Goal: Task Accomplishment & Management: Manage account settings

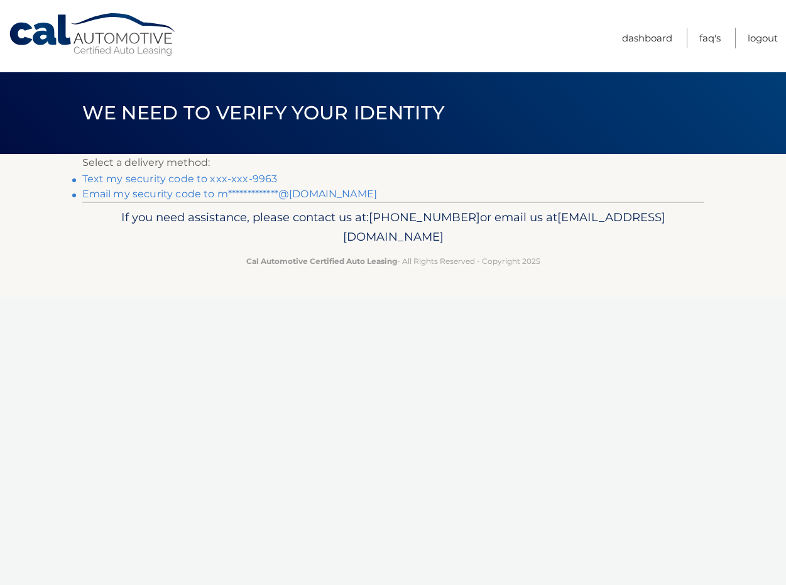
click at [189, 181] on link "Text my security code to xxx-xxx-9963" at bounding box center [179, 179] width 195 height 12
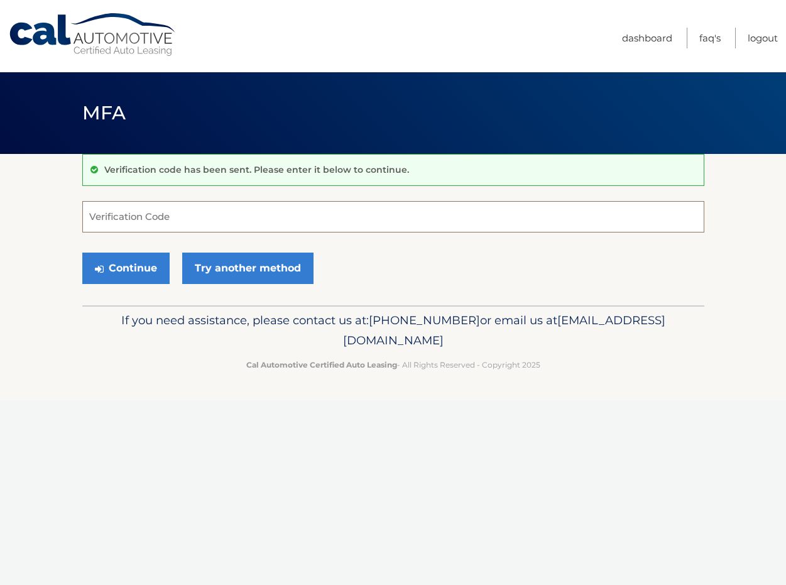
click at [170, 226] on input "Verification Code" at bounding box center [393, 216] width 622 height 31
type input "110028"
click at [125, 268] on button "Continue" at bounding box center [125, 268] width 87 height 31
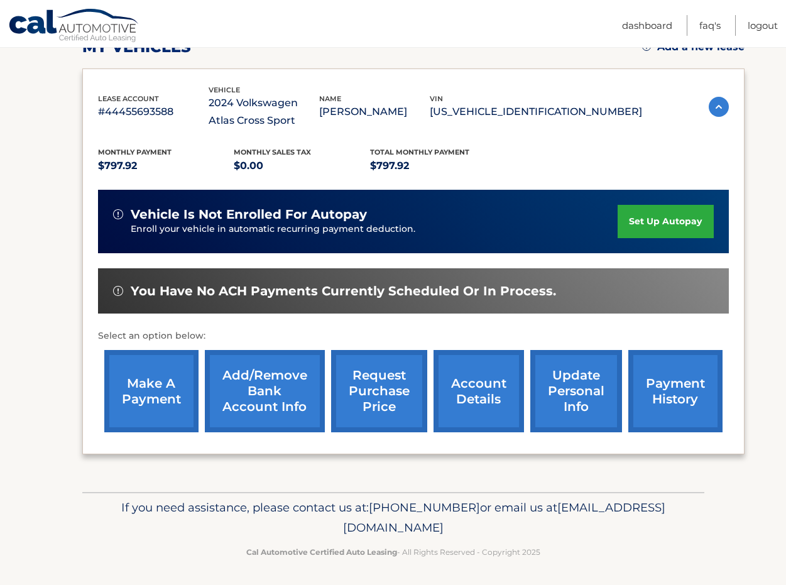
scroll to position [191, 0]
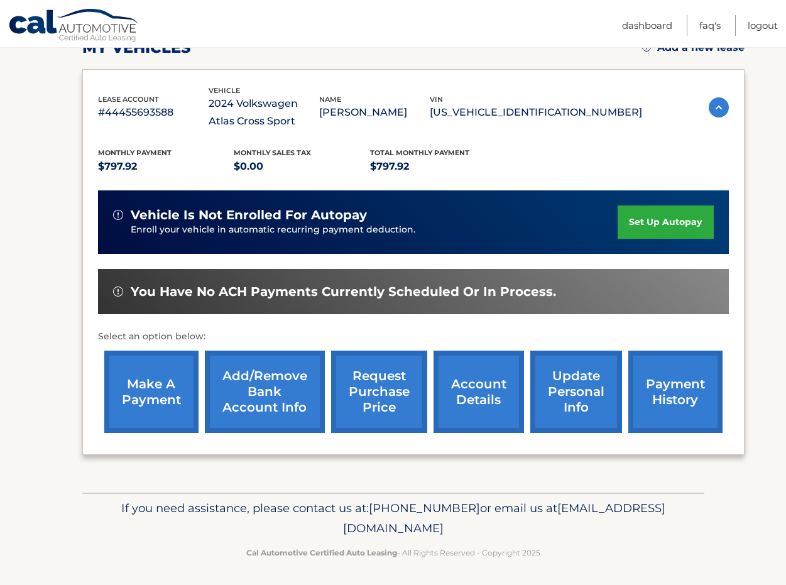
click at [487, 402] on link "account details" at bounding box center [479, 392] width 91 height 82
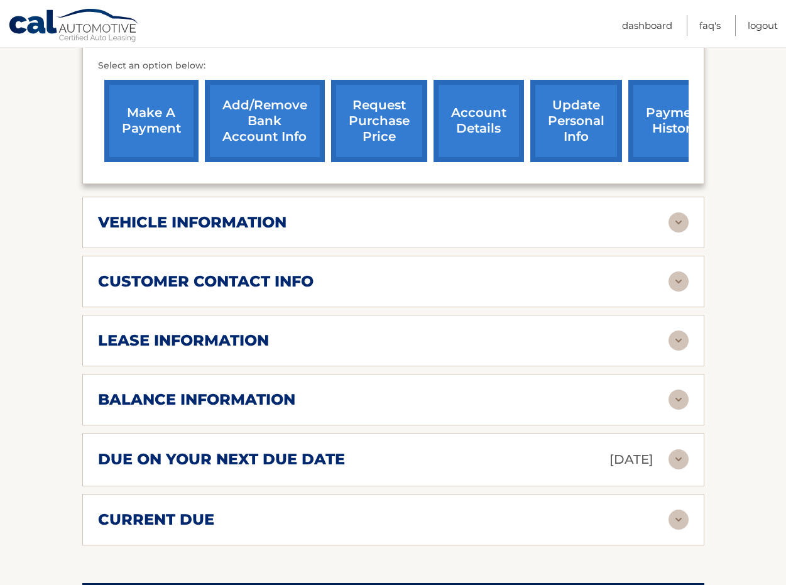
scroll to position [517, 0]
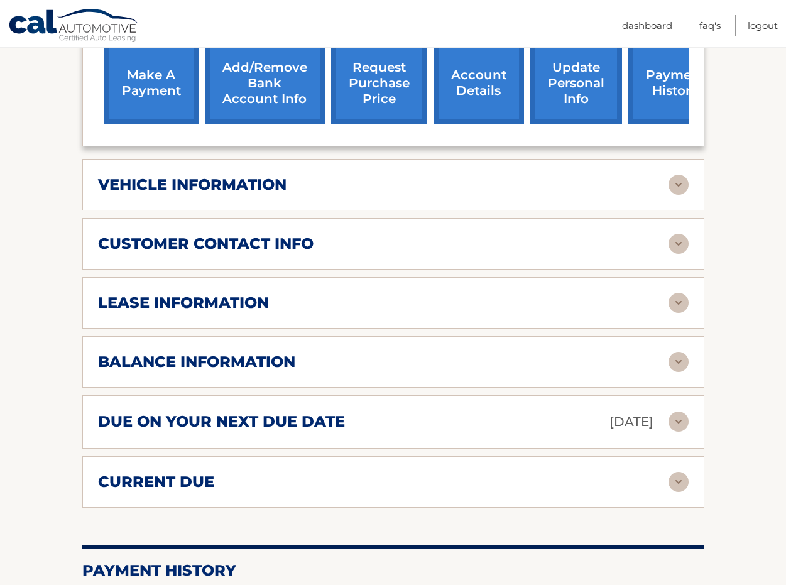
click at [679, 473] on img at bounding box center [679, 482] width 20 height 20
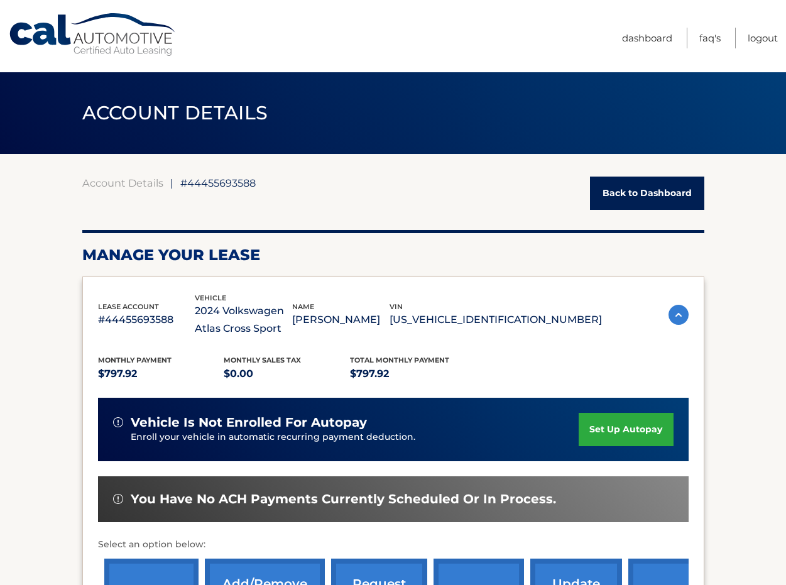
scroll to position [0, 0]
click at [636, 40] on link "Dashboard" at bounding box center [647, 38] width 50 height 21
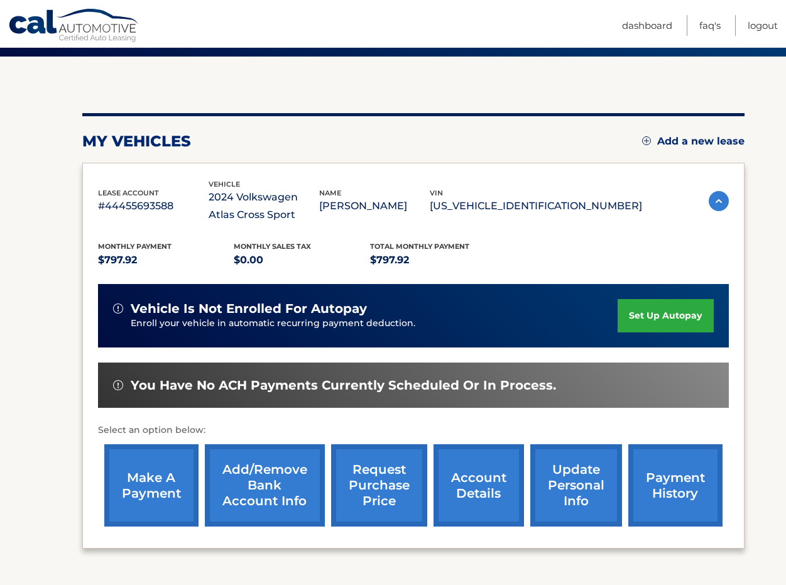
scroll to position [100, 0]
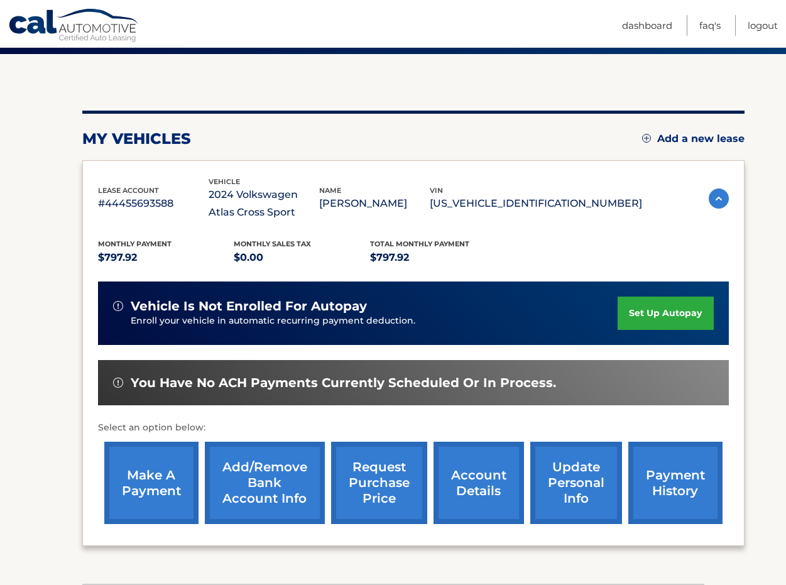
click at [568, 501] on link "update personal info" at bounding box center [576, 483] width 92 height 82
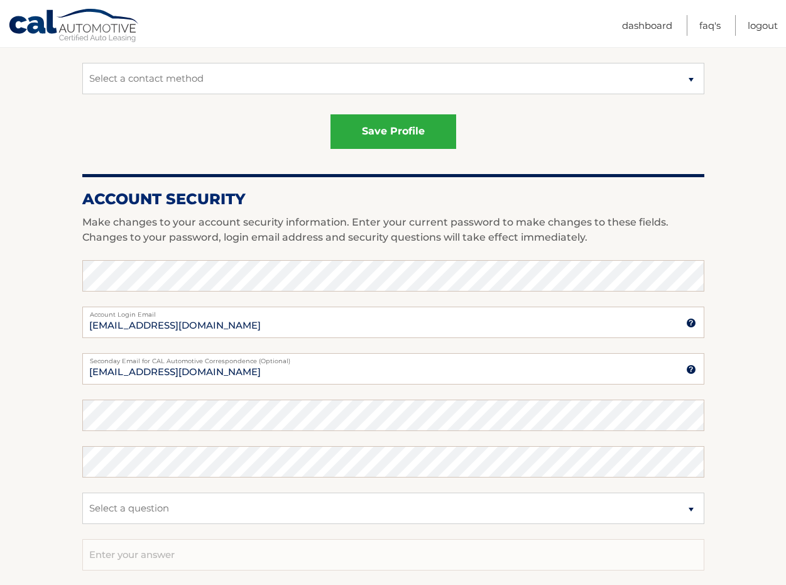
scroll to position [424, 0]
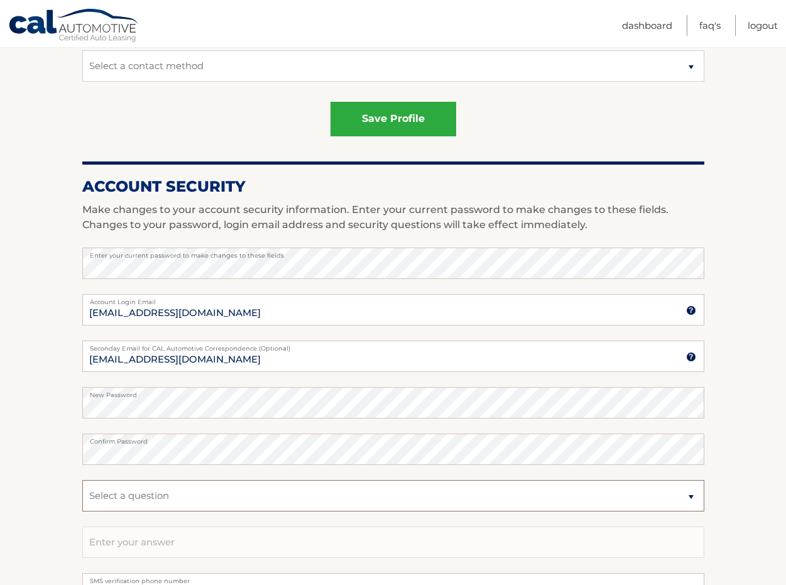
select select "4"
click at [179, 549] on input "text" at bounding box center [393, 542] width 622 height 31
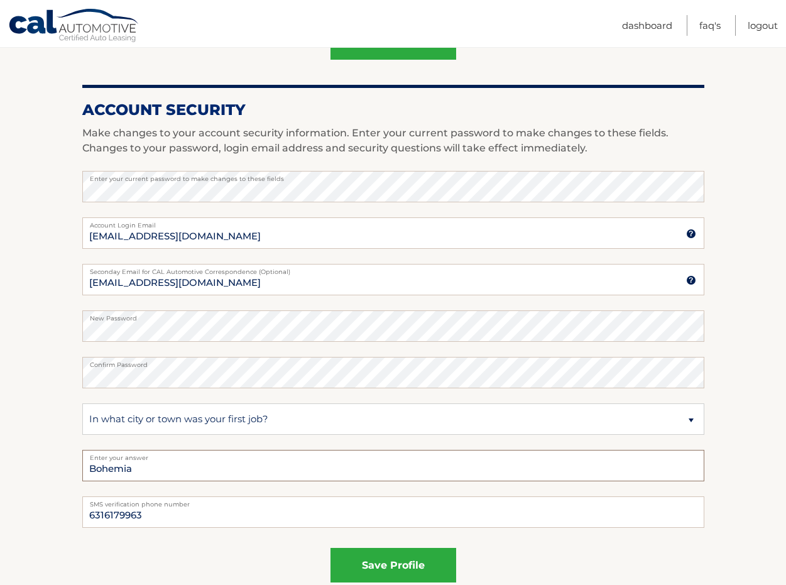
scroll to position [507, 0]
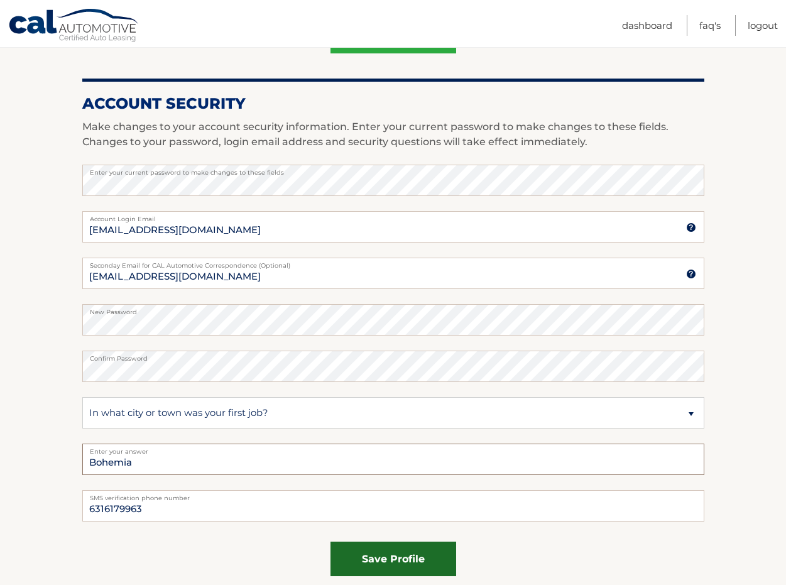
type input "Bohemia"
click at [380, 557] on button "save profile" at bounding box center [394, 559] width 126 height 35
